Goal: Transaction & Acquisition: Purchase product/service

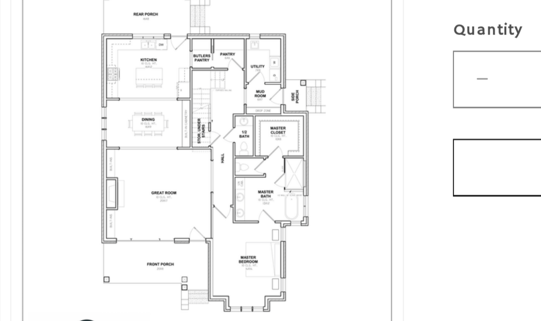
scroll to position [405, 0]
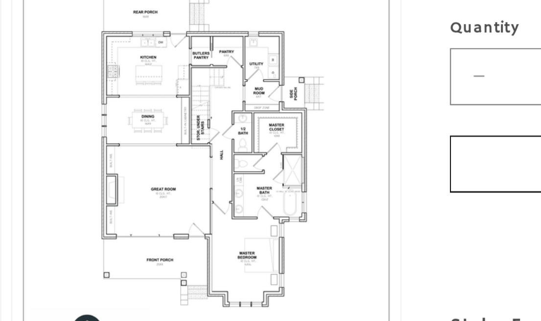
click at [187, 280] on button "Open media 3 in modal" at bounding box center [187, 280] width 0 height 0
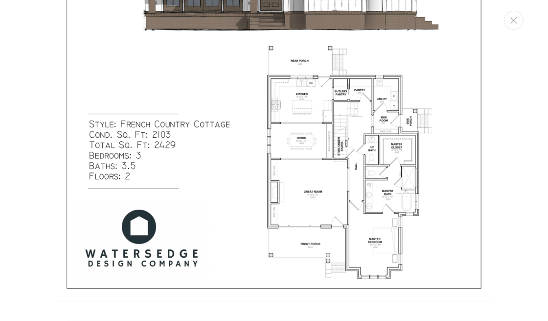
scroll to position [852, 0]
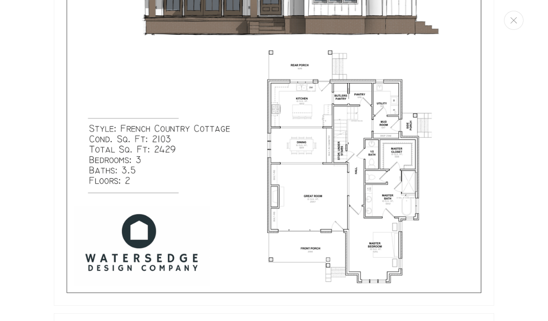
click at [42, 311] on div "Media gallery" at bounding box center [274, 160] width 548 height 321
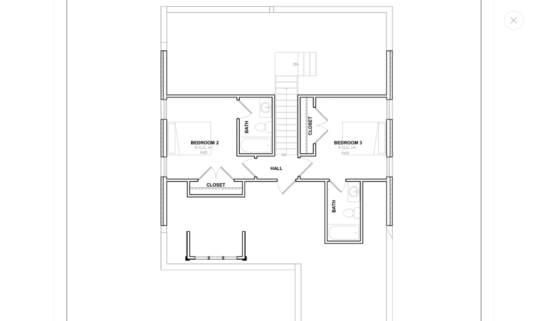
scroll to position [1843, 0]
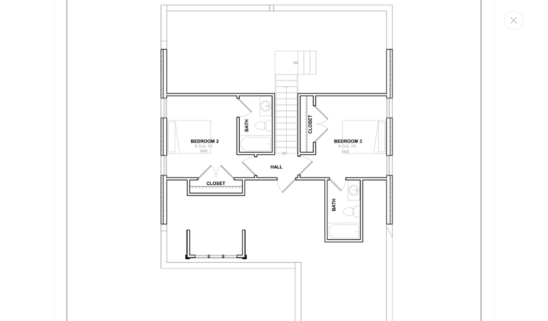
click at [55, 286] on img "Media gallery" at bounding box center [274, 183] width 440 height 570
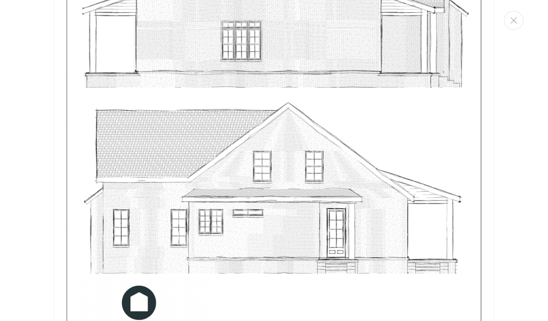
scroll to position [3095, 0]
